Goal: Information Seeking & Learning: Learn about a topic

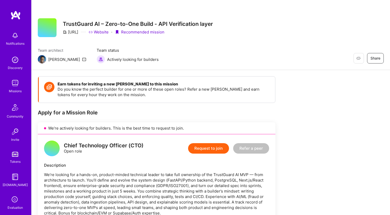
scroll to position [114, 0]
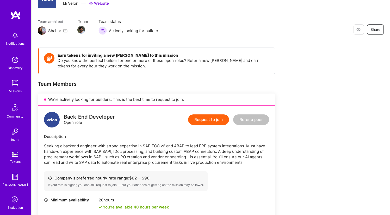
scroll to position [24, 0]
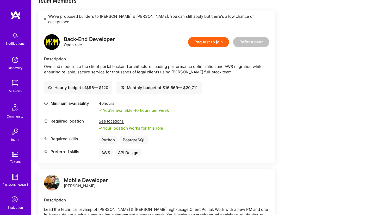
scroll to position [112, 0]
click at [102, 118] on div "See locations" at bounding box center [131, 120] width 64 height 5
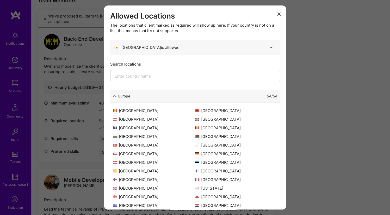
click at [322, 80] on div "Allowed Locations The locations that client marked as required will show up her…" at bounding box center [195, 107] width 390 height 215
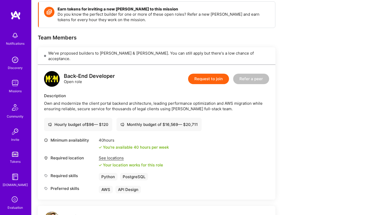
scroll to position [75, 0]
